Goal: Task Accomplishment & Management: Use online tool/utility

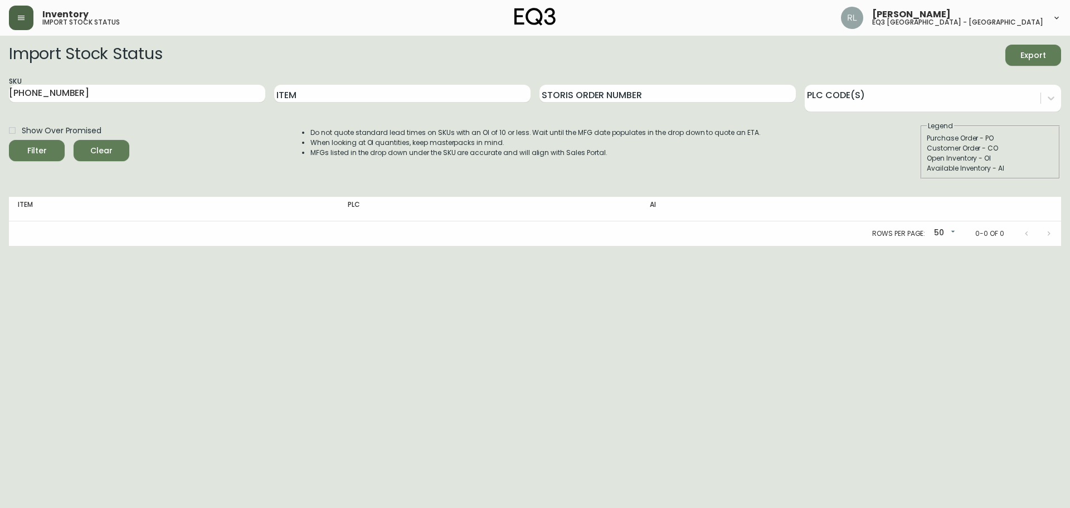
click at [15, 26] on button "button" at bounding box center [21, 18] width 25 height 25
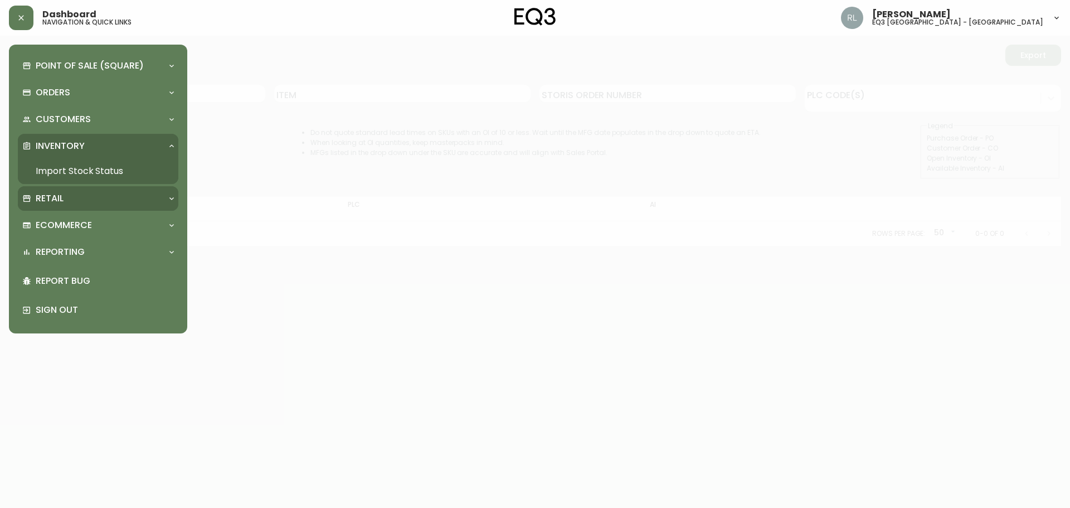
click at [84, 197] on div "Retail" at bounding box center [92, 198] width 140 height 12
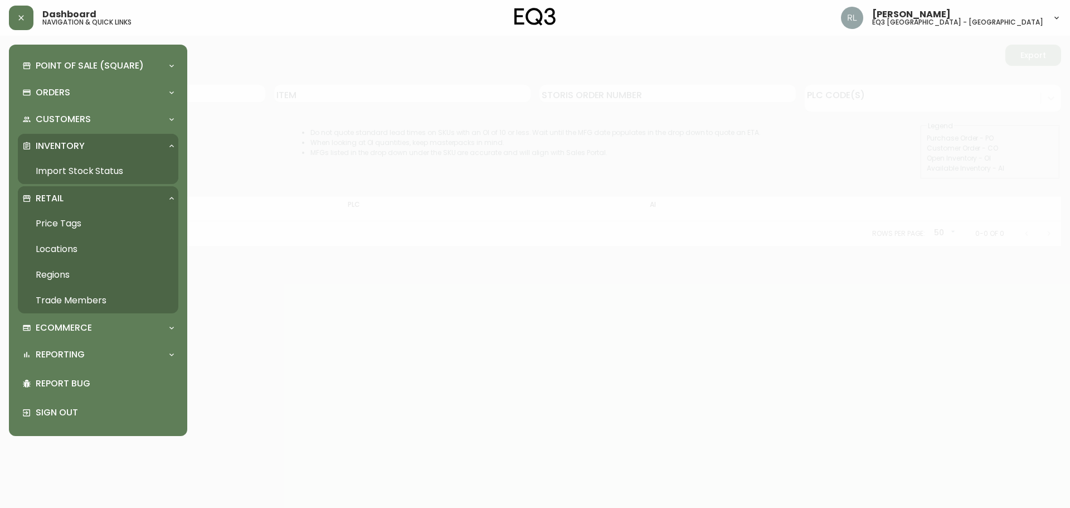
click at [62, 224] on link "Price Tags" at bounding box center [98, 224] width 161 height 26
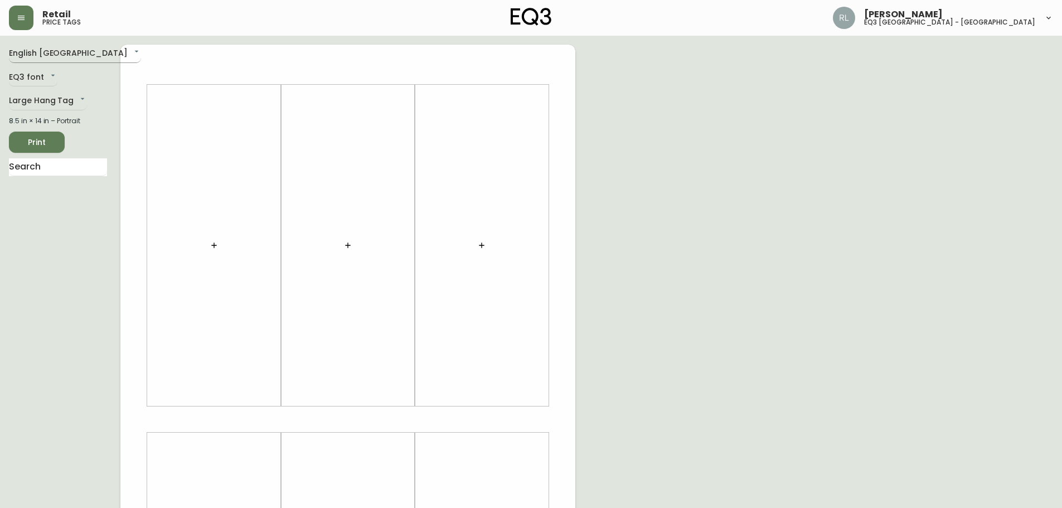
click at [62, 48] on body "Retail price tags [PERSON_NAME] eq3 [GEOGRAPHIC_DATA] - [GEOGRAPHIC_DATA] Engli…" at bounding box center [531, 397] width 1062 height 794
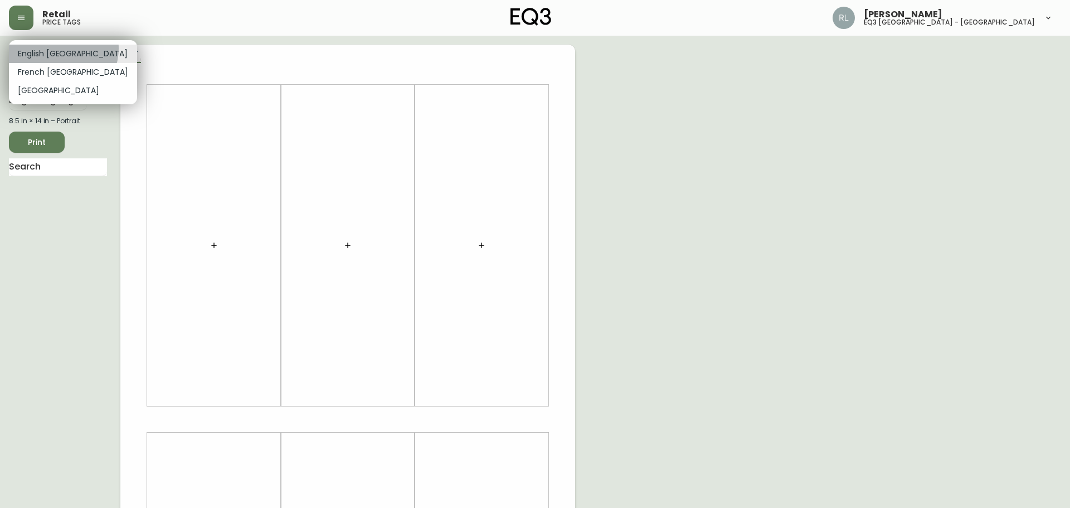
click at [62, 48] on li "English [GEOGRAPHIC_DATA]" at bounding box center [73, 54] width 128 height 18
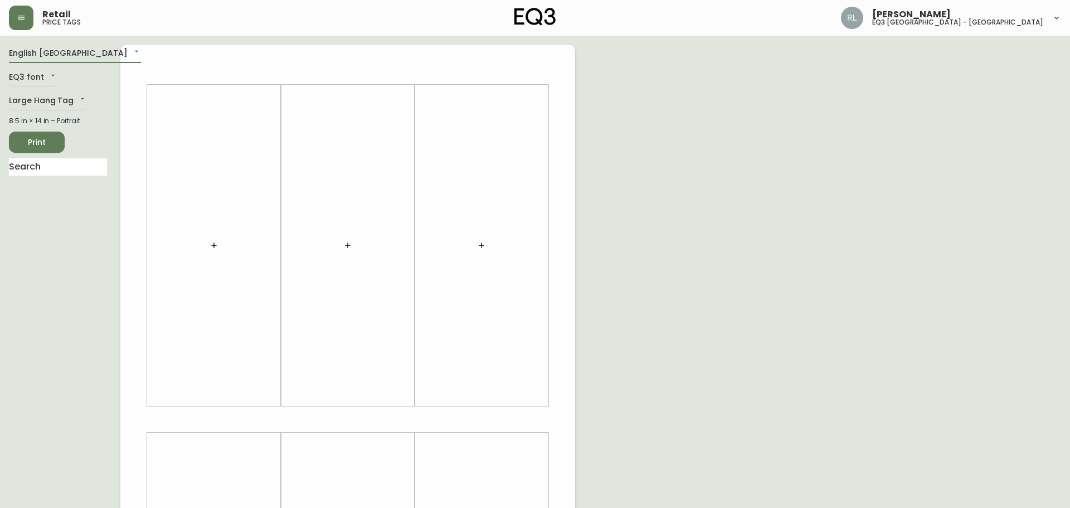
click at [56, 52] on body "Retail price tags [PERSON_NAME] eq3 [GEOGRAPHIC_DATA] - [GEOGRAPHIC_DATA] Engli…" at bounding box center [535, 397] width 1070 height 794
type input "fr_CA"
click at [31, 172] on div "English [GEOGRAPHIC_DATA] [GEOGRAPHIC_DATA] [GEOGRAPHIC_DATA]" at bounding box center [535, 254] width 1070 height 508
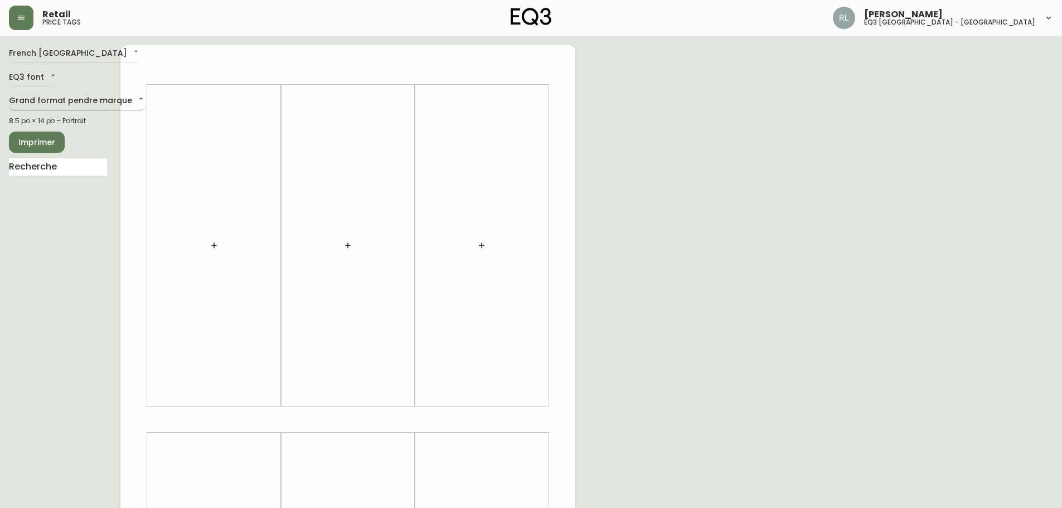
click at [66, 99] on body "Retail price tags [PERSON_NAME] eq3 [GEOGRAPHIC_DATA] - [GEOGRAPHIC_DATA] [GEOG…" at bounding box center [531, 397] width 1062 height 794
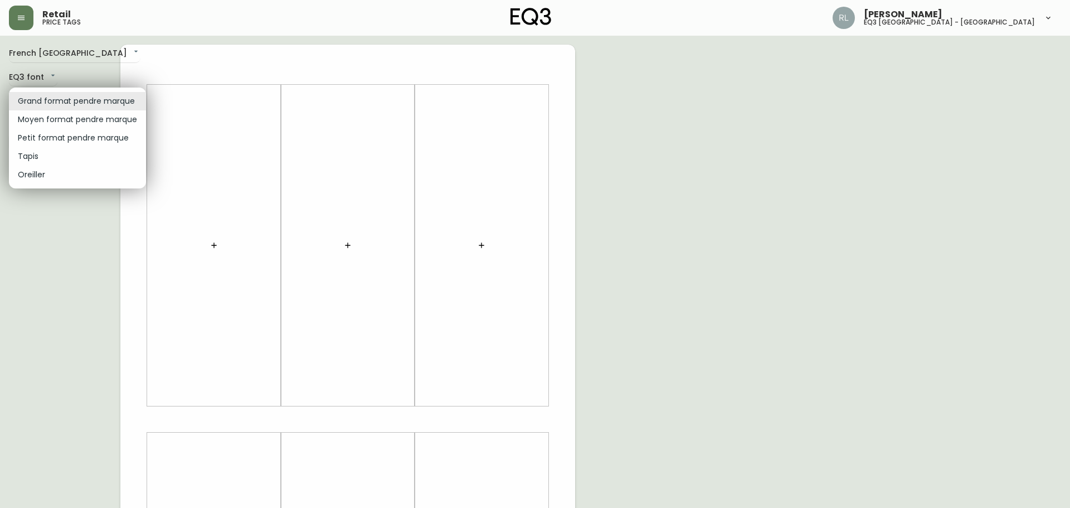
click at [50, 157] on li "Tapis" at bounding box center [77, 156] width 137 height 18
type input "rugs"
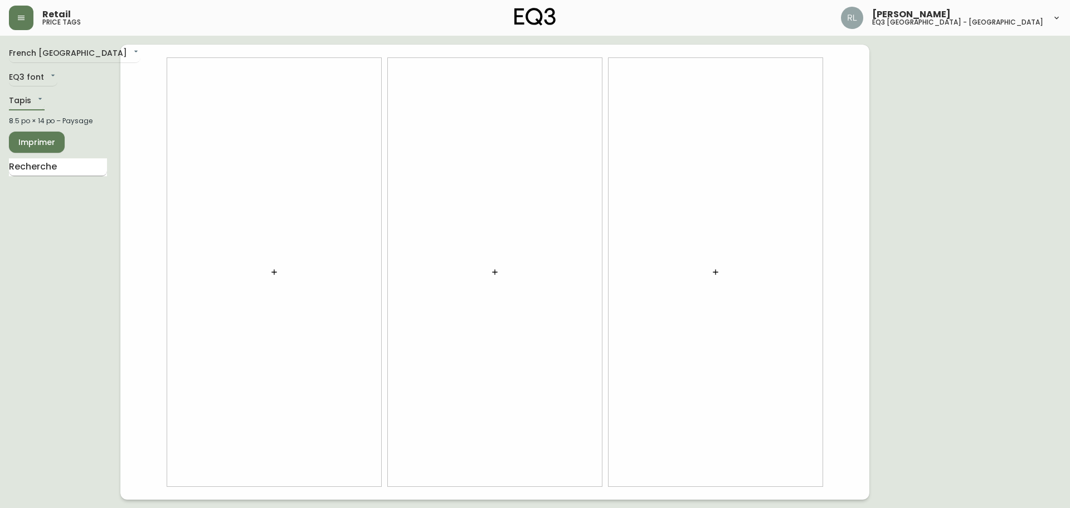
click at [53, 166] on input "text" at bounding box center [58, 167] width 98 height 18
type input "TRACE"
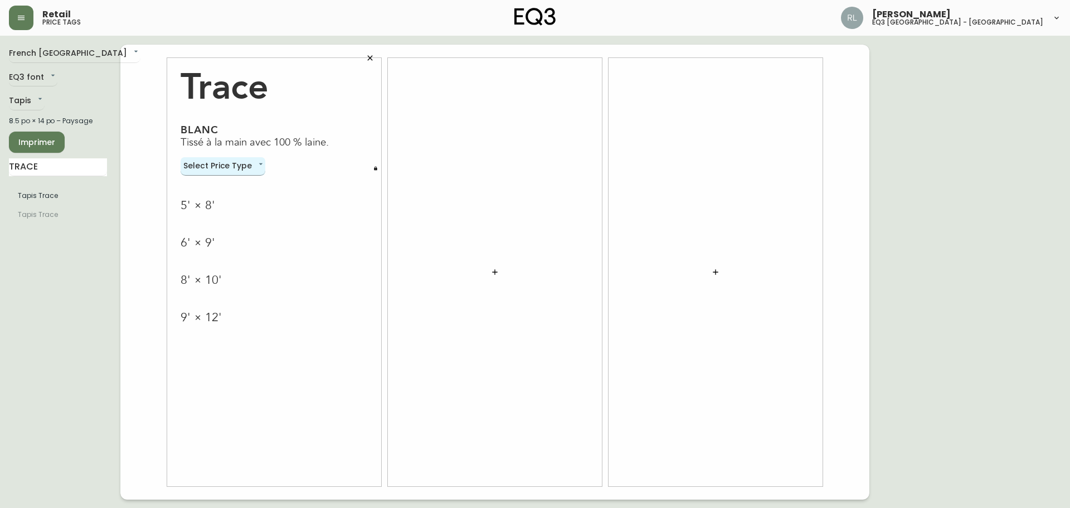
click at [255, 171] on body "Retail price tags [PERSON_NAME] eq3 [GEOGRAPHIC_DATA] - [GEOGRAPHIC_DATA] [GEOG…" at bounding box center [535, 249] width 1070 height 499
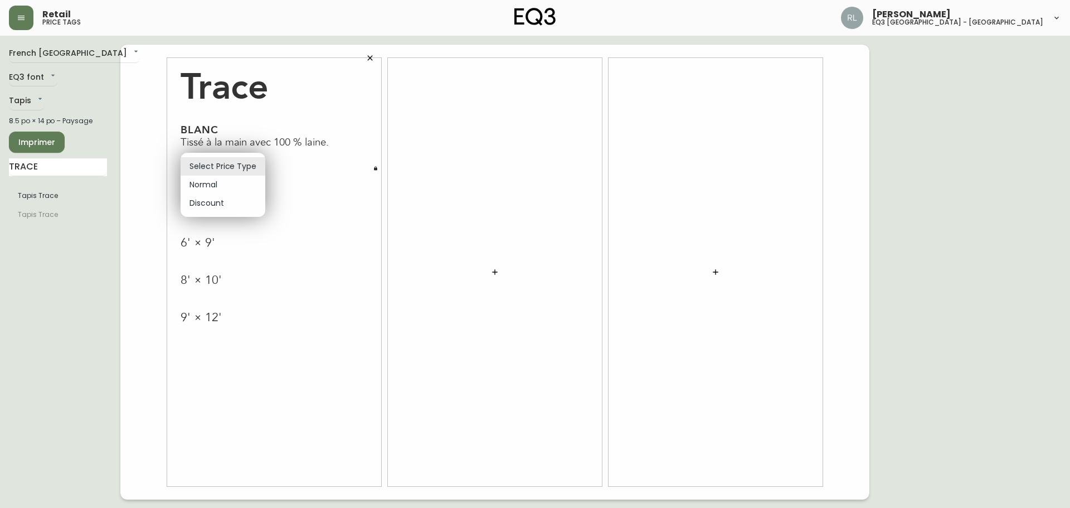
click at [228, 185] on li "Normal" at bounding box center [223, 185] width 85 height 18
type input "normal"
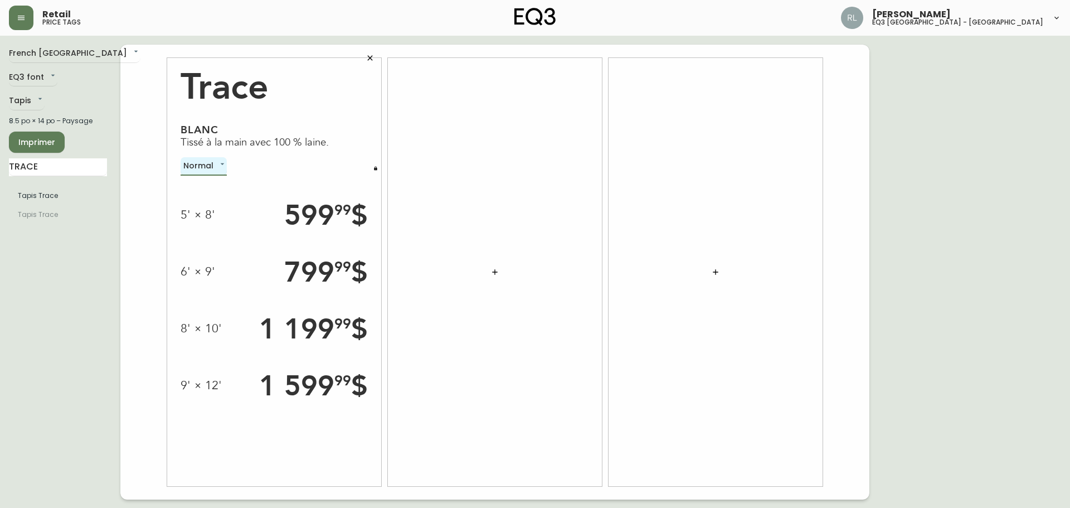
click at [378, 167] on button "button" at bounding box center [375, 168] width 11 height 11
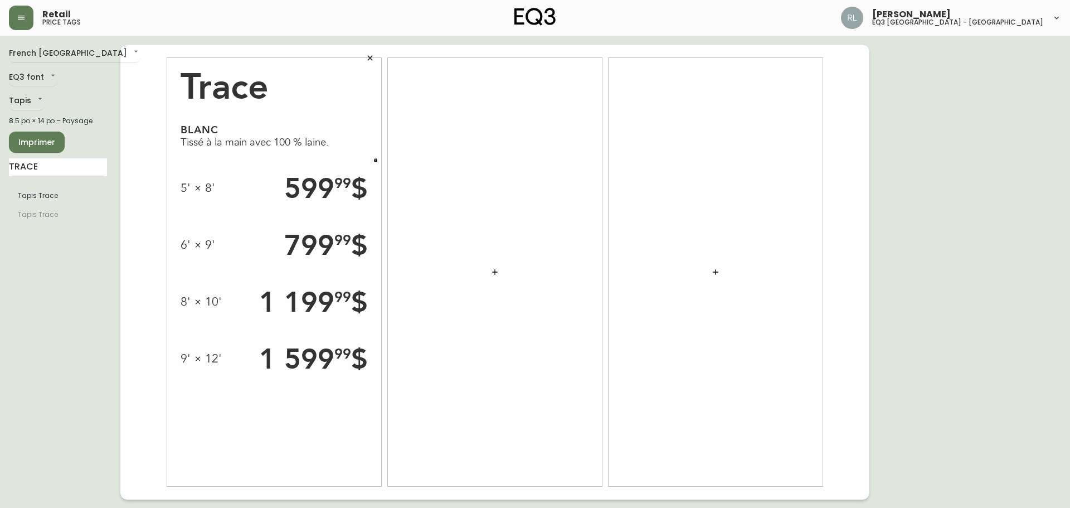
click at [42, 145] on span "Imprimer" at bounding box center [37, 142] width 38 height 14
